Goal: Transaction & Acquisition: Purchase product/service

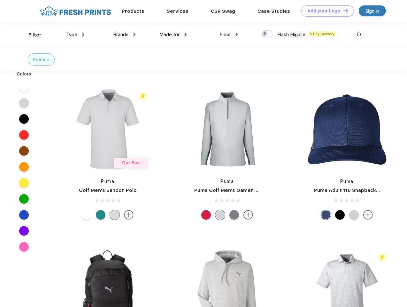
click at [325, 11] on link "Add your Logo Design Tool" at bounding box center [327, 10] width 53 height 11
click at [0, 0] on div "Design Tool" at bounding box center [0, 0] width 0 height 0
click at [343, 11] on link "Add your Logo Design Tool" at bounding box center [327, 10] width 53 height 11
click at [31, 35] on div "Filter" at bounding box center [34, 34] width 13 height 7
click at [75, 35] on span "Type" at bounding box center [71, 35] width 11 height 6
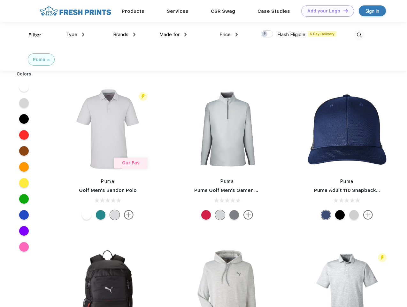
click at [124, 35] on span "Brands" at bounding box center [120, 35] width 15 height 6
click at [173, 35] on span "Made for" at bounding box center [170, 35] width 20 height 6
click at [229, 35] on span "Price" at bounding box center [225, 35] width 11 height 6
click at [267, 34] on div at bounding box center [267, 33] width 12 height 7
click at [265, 34] on input "checkbox" at bounding box center [263, 32] width 4 height 4
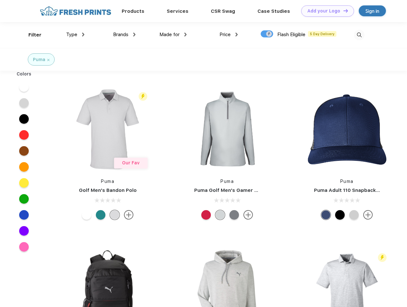
click at [359, 35] on img at bounding box center [359, 35] width 11 height 11
